Goal: Information Seeking & Learning: Learn about a topic

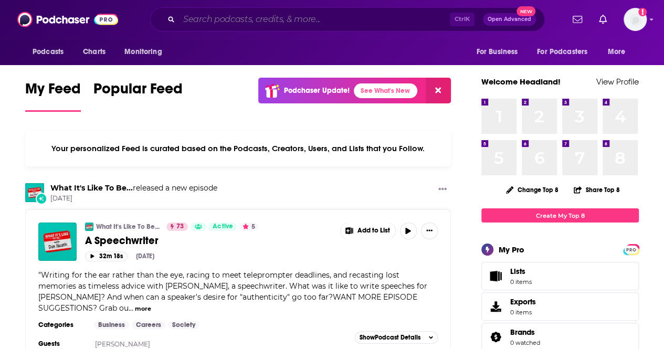
click at [248, 16] on input "Search podcasts, credits, & more..." at bounding box center [314, 19] width 271 height 17
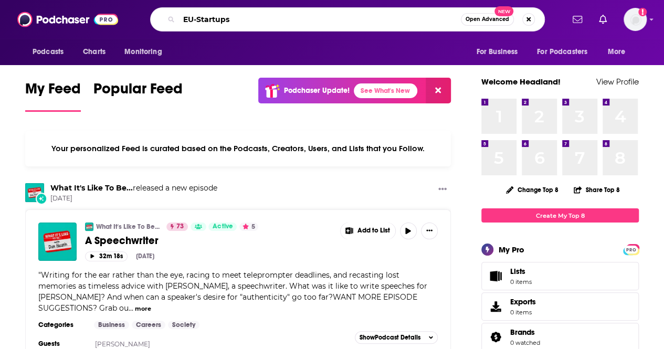
type input "EU-Startups"
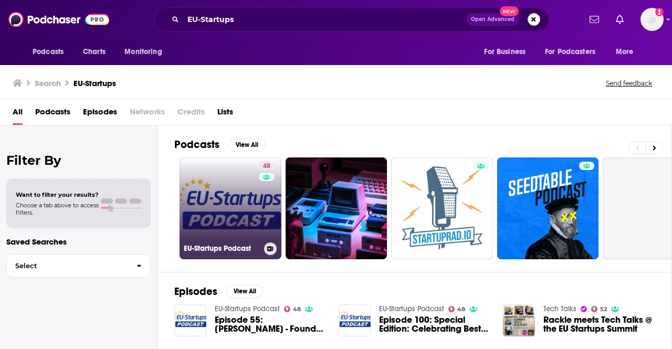
click at [220, 193] on link "48 EU-Startups Podcast" at bounding box center [231, 209] width 102 height 102
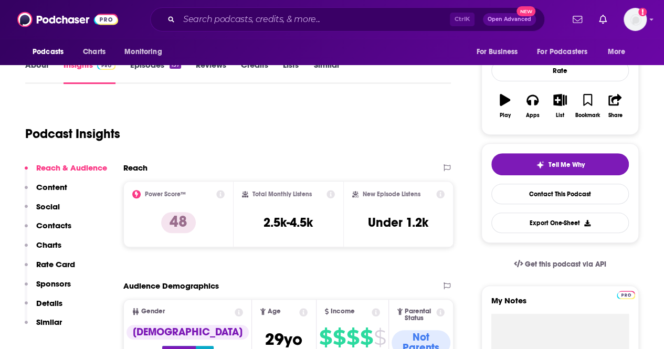
scroll to position [142, 0]
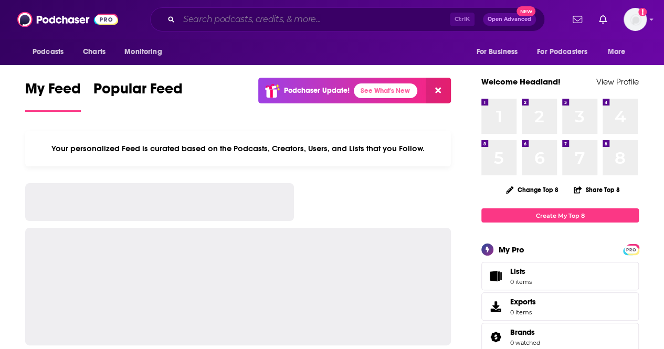
click at [213, 24] on input "Search podcasts, credits, & more..." at bounding box center [314, 19] width 271 height 17
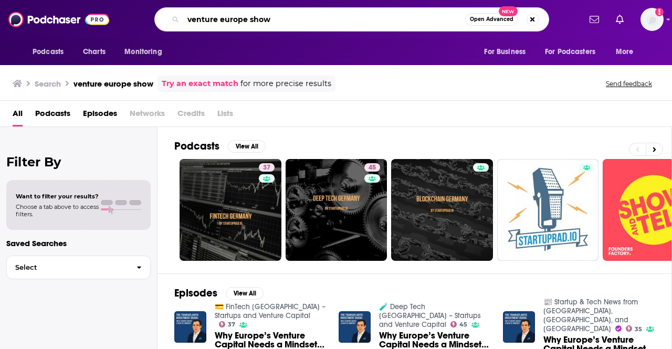
click at [284, 19] on input "venture europe show" at bounding box center [324, 19] width 282 height 17
type input "venture europe"
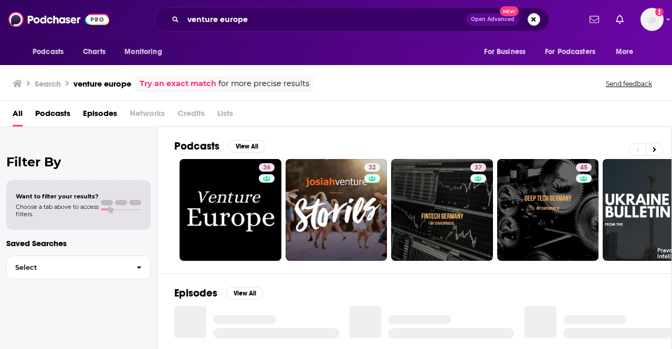
click at [57, 110] on span "Podcasts" at bounding box center [52, 116] width 35 height 22
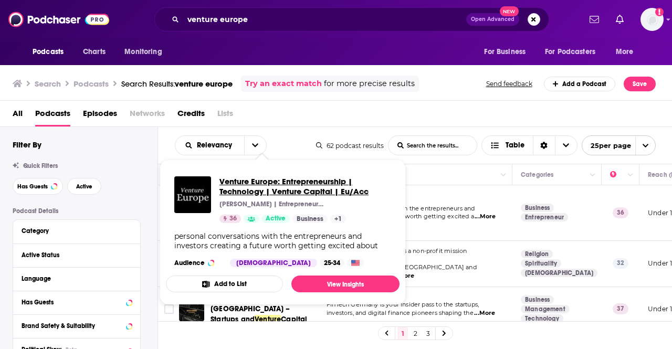
click at [266, 193] on span "Venture Europe: Entrepreneurship | Technology | Venture Capital | Eu/Acc" at bounding box center [306, 186] width 172 height 20
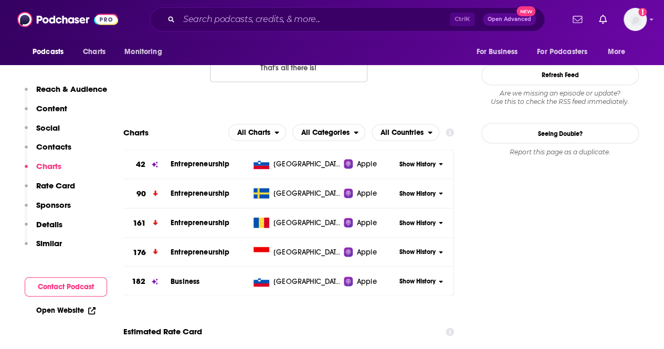
scroll to position [888, 0]
